Goal: Task Accomplishment & Management: Use online tool/utility

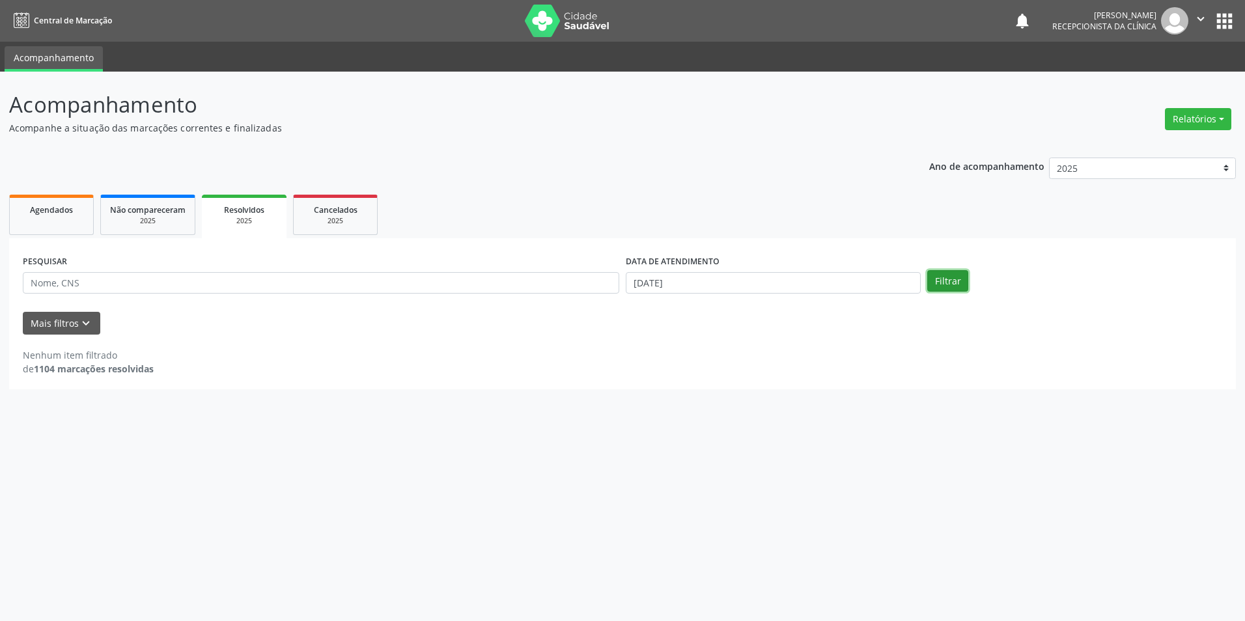
click at [948, 284] on button "Filtrar" at bounding box center [948, 281] width 41 height 22
click at [947, 281] on button "Filtrar" at bounding box center [948, 281] width 41 height 22
click at [948, 281] on button "Filtrar" at bounding box center [948, 281] width 41 height 22
click at [948, 282] on button "Filtrar" at bounding box center [948, 281] width 41 height 22
click at [644, 285] on input "[DATE]" at bounding box center [773, 283] width 295 height 22
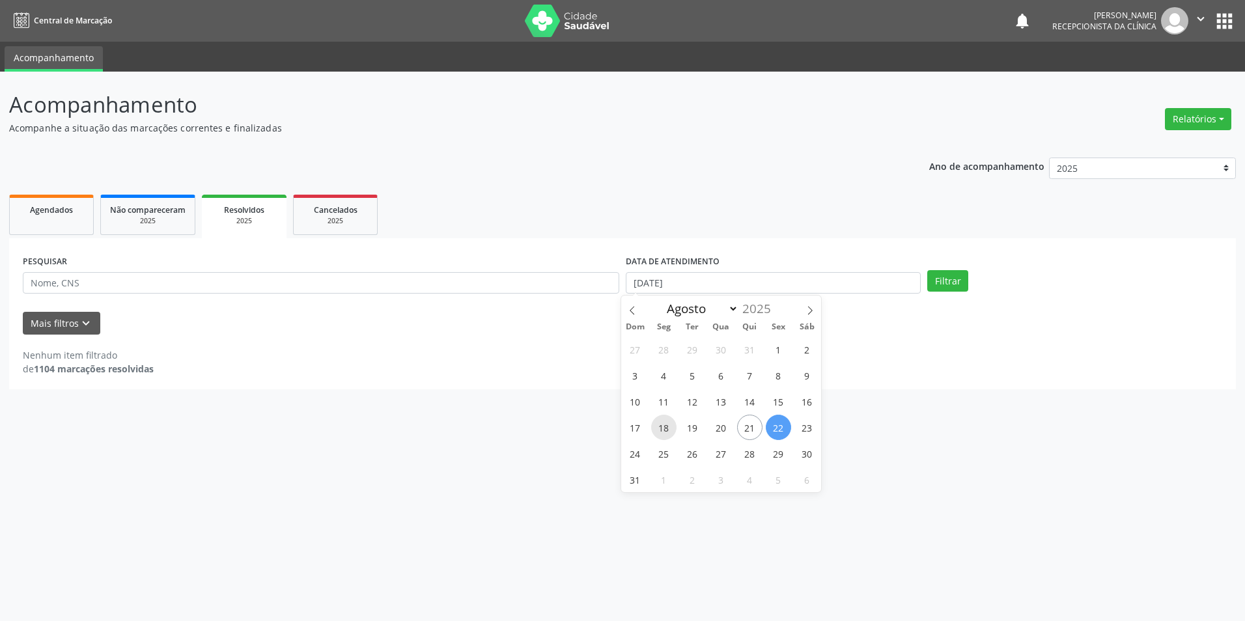
click at [668, 430] on span "18" at bounding box center [663, 427] width 25 height 25
type input "[DATE]"
click at [668, 430] on span "18" at bounding box center [663, 427] width 25 height 25
click at [943, 284] on button "Filtrar" at bounding box center [948, 281] width 41 height 22
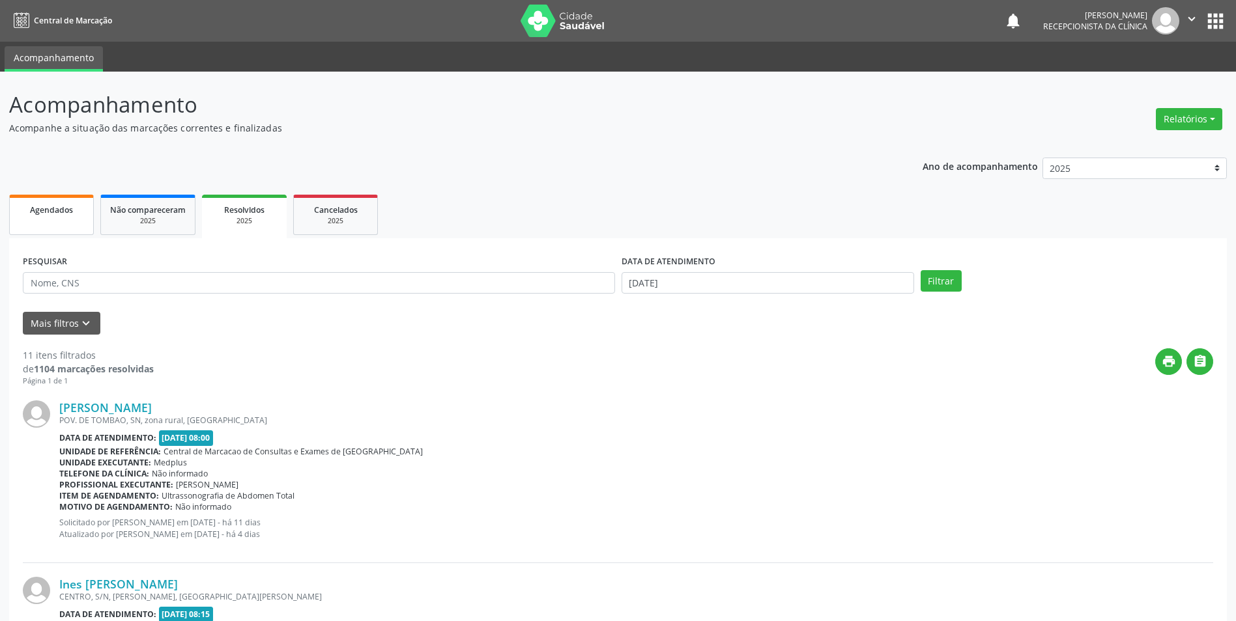
click at [33, 218] on link "Agendados" at bounding box center [51, 215] width 85 height 40
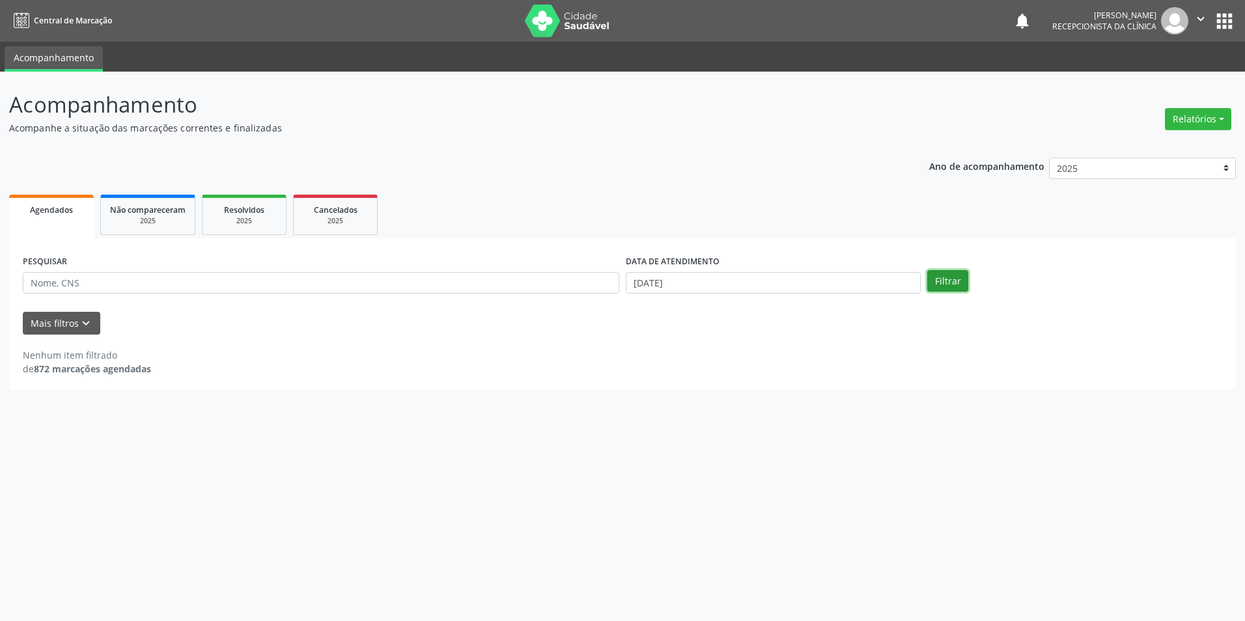
click at [956, 279] on button "Filtrar" at bounding box center [948, 281] width 41 height 22
click at [662, 285] on input "[DATE]" at bounding box center [773, 283] width 295 height 22
click at [665, 431] on span "18" at bounding box center [663, 427] width 25 height 25
type input "[DATE]"
click at [665, 431] on span "18" at bounding box center [663, 427] width 25 height 25
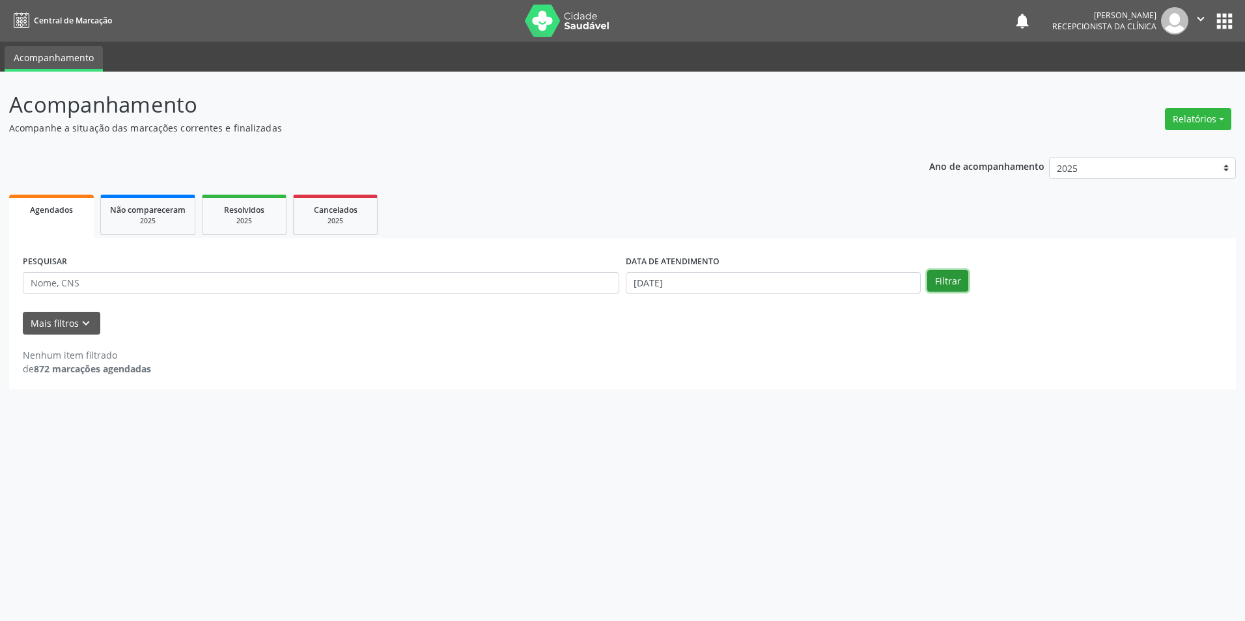
click at [939, 281] on button "Filtrar" at bounding box center [948, 281] width 41 height 22
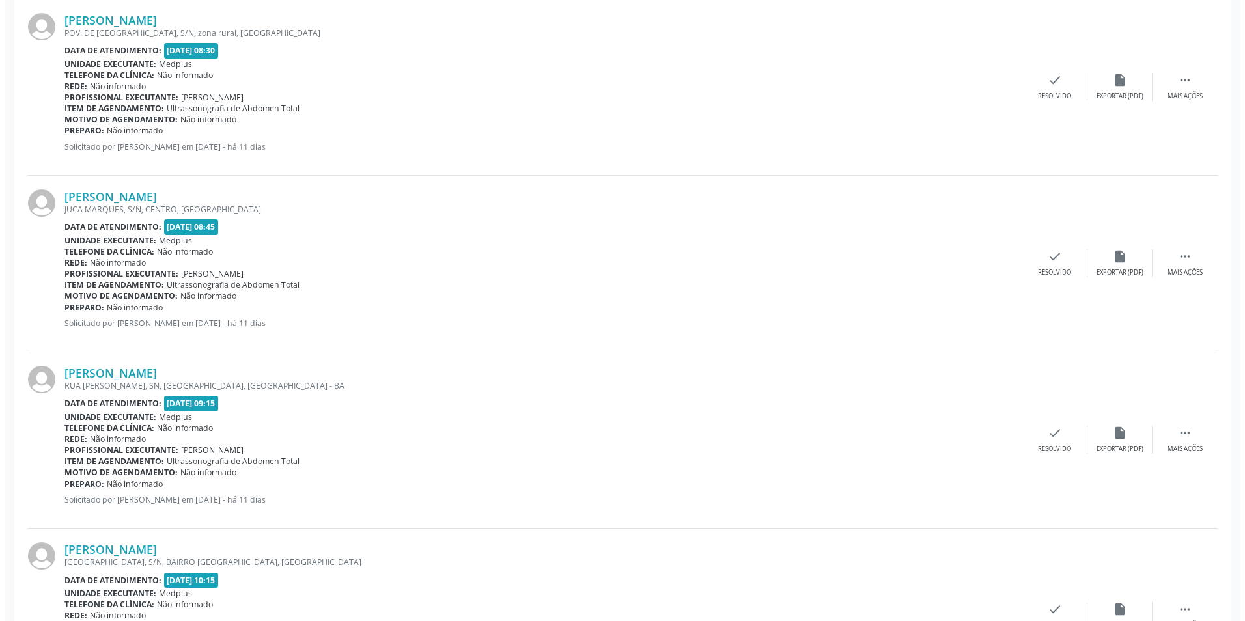
scroll to position [391, 0]
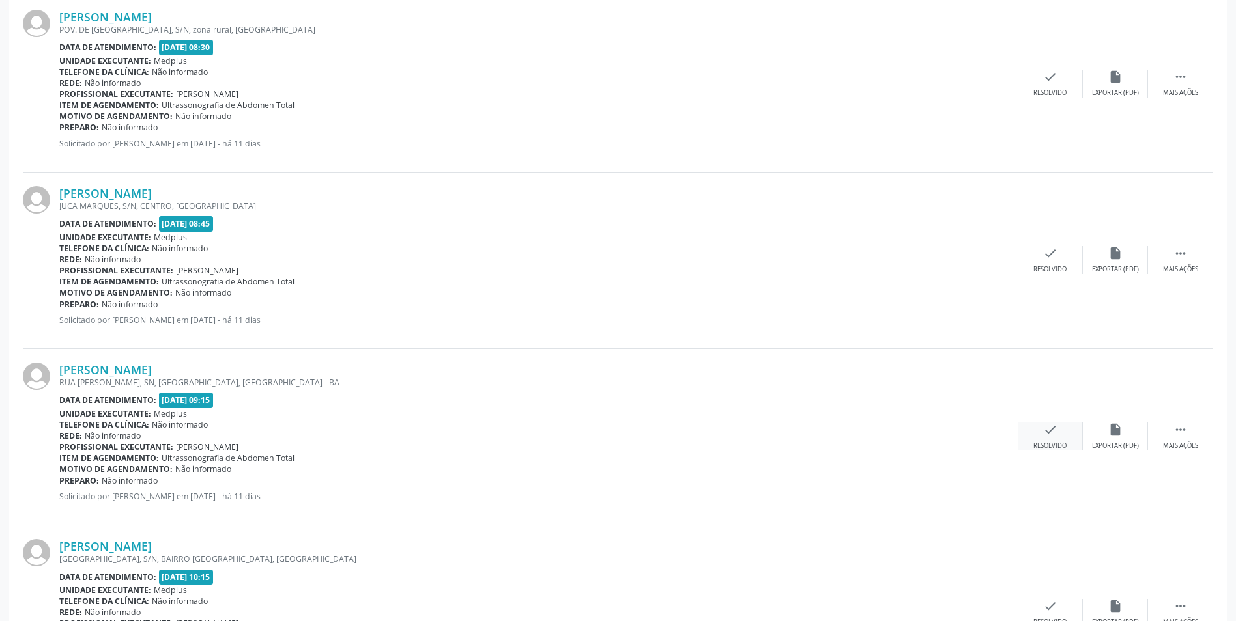
click at [1045, 438] on div "check Resolvido" at bounding box center [1049, 437] width 65 height 28
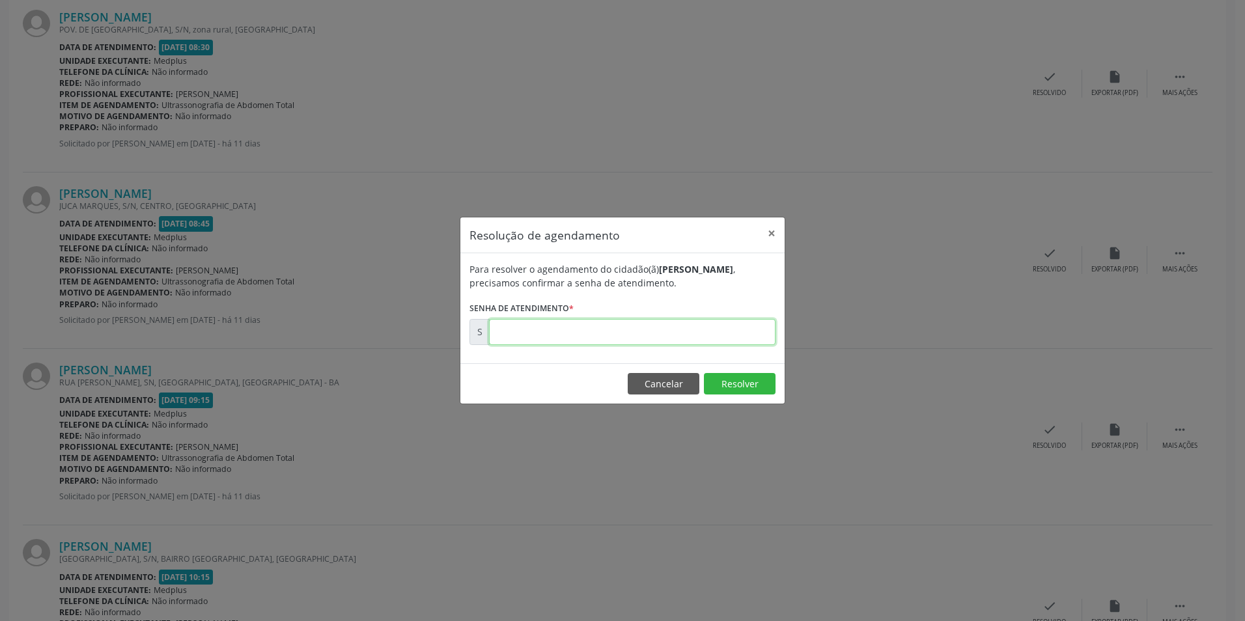
click at [522, 330] on input "text" at bounding box center [632, 332] width 287 height 26
type input "00171155"
click at [743, 386] on button "Resolver" at bounding box center [740, 384] width 72 height 22
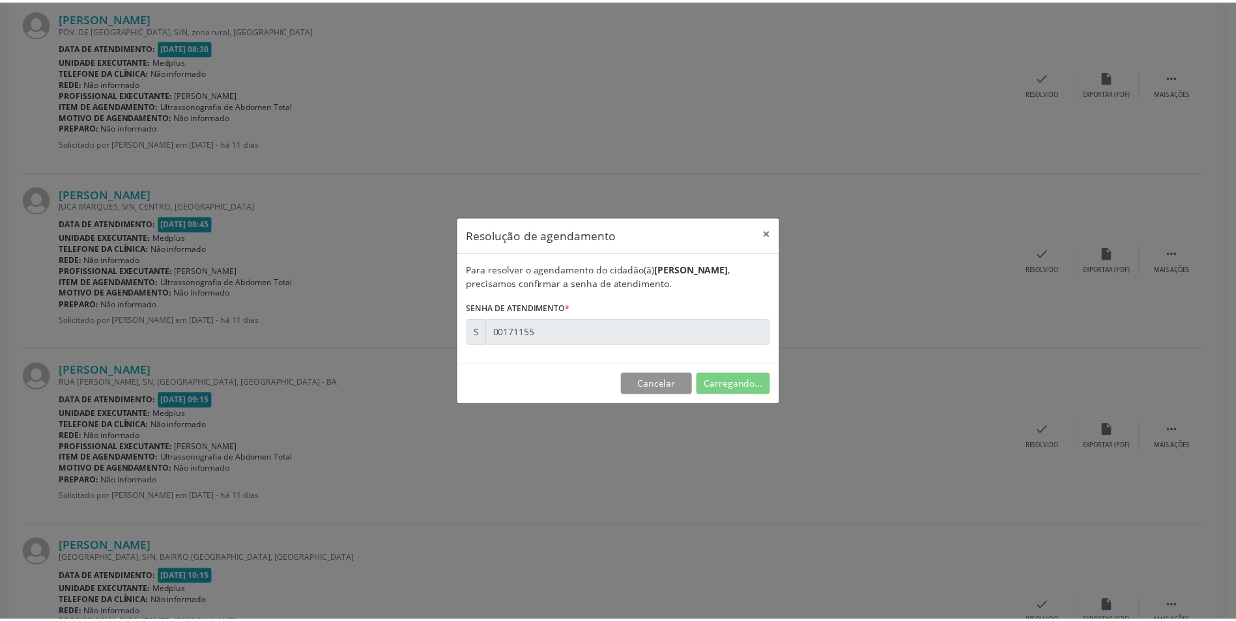
scroll to position [0, 0]
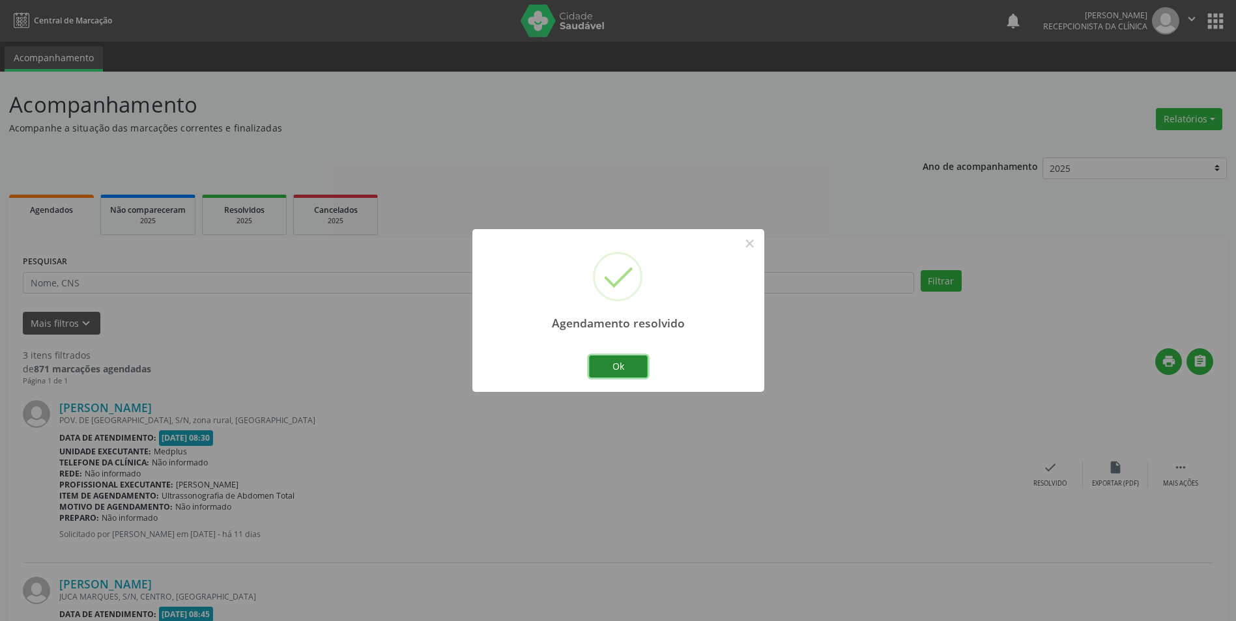
click at [612, 366] on button "Ok" at bounding box center [618, 367] width 59 height 22
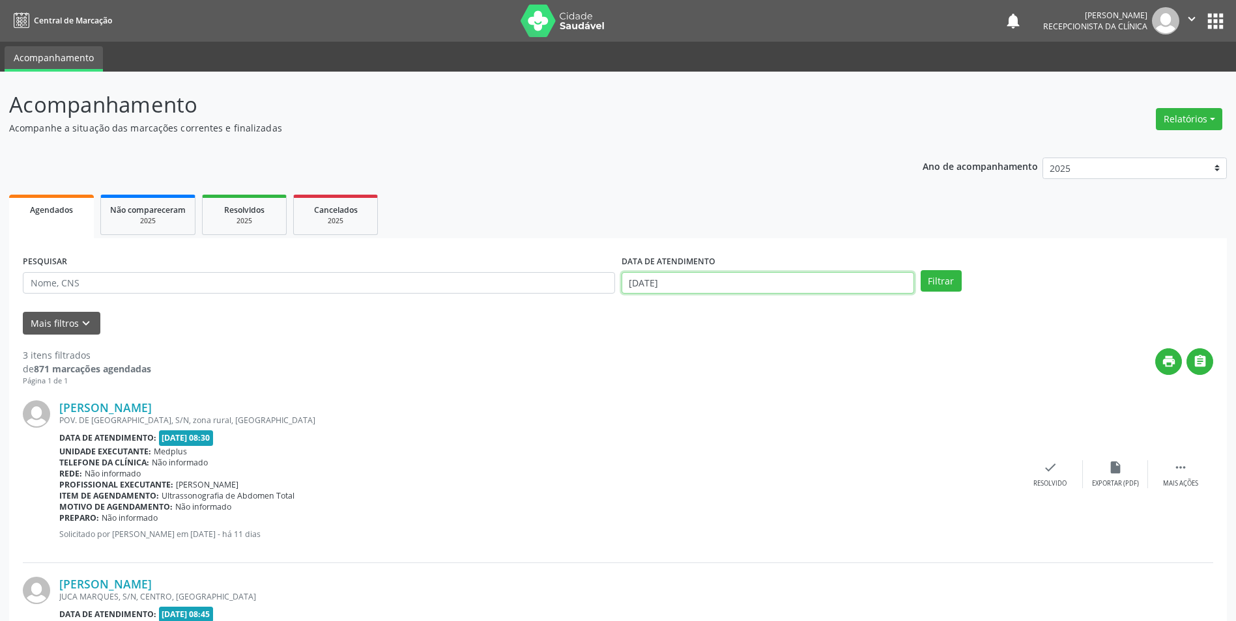
click at [627, 282] on input "[DATE]" at bounding box center [767, 283] width 292 height 22
click at [742, 423] on span "21" at bounding box center [749, 427] width 25 height 25
type input "21/08/2025"
click at [941, 276] on button "Filtrar" at bounding box center [940, 281] width 41 height 22
